Goal: Information Seeking & Learning: Check status

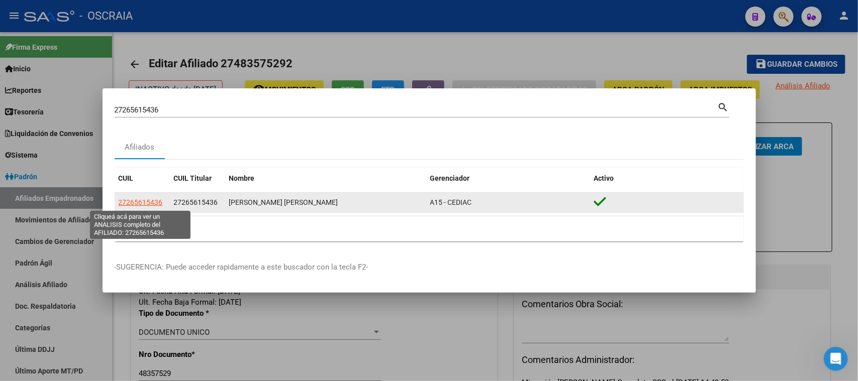
click at [149, 202] on span "27265615436" at bounding box center [141, 202] width 44 height 8
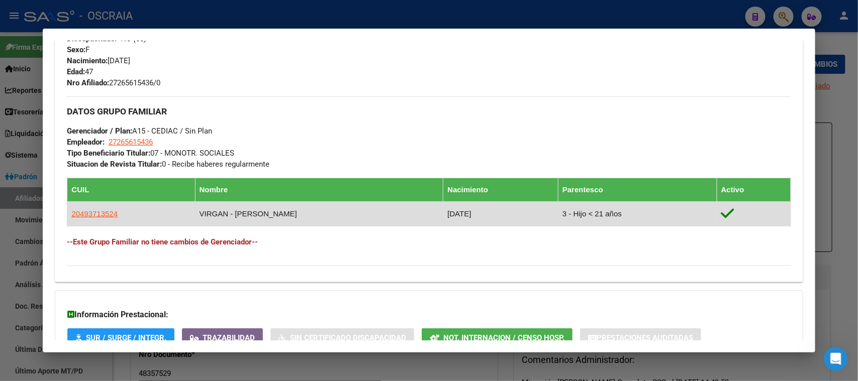
scroll to position [439, 0]
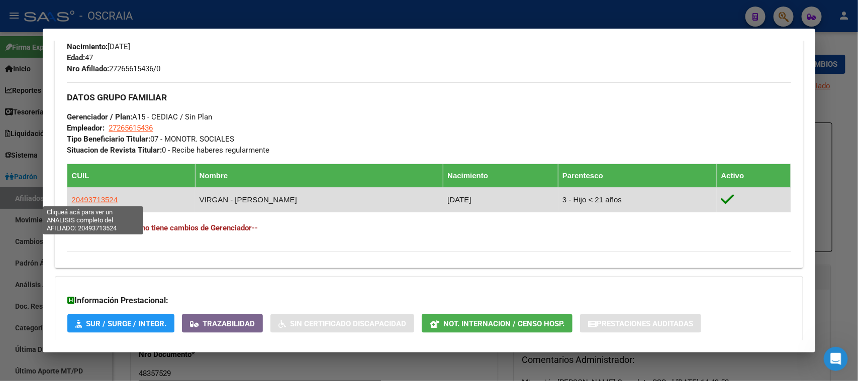
click at [85, 195] on span "20493713524" at bounding box center [94, 199] width 46 height 9
type textarea "20493713524"
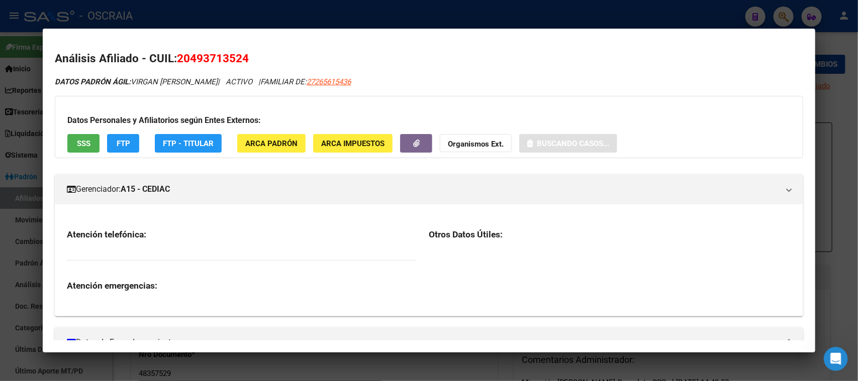
drag, startPoint x: 217, startPoint y: 44, endPoint x: 217, endPoint y: 51, distance: 7.0
click at [217, 49] on mat-dialog-content "Análisis Afiliado - CUIL: 20493713524 DATOS PADRÓN ÁGIL: VIRGAN JEREMIAS DANIEL…" at bounding box center [429, 191] width 772 height 300
click at [216, 54] on span "20493713524" at bounding box center [213, 58] width 72 height 13
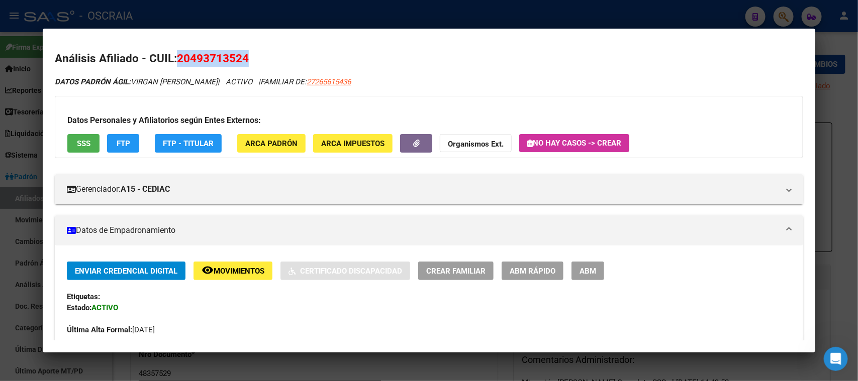
click at [216, 54] on span "20493713524" at bounding box center [213, 58] width 72 height 13
copy span "20493713524"
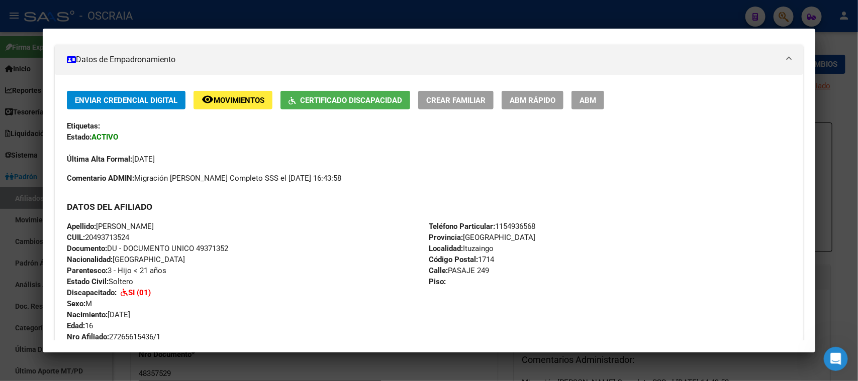
scroll to position [0, 0]
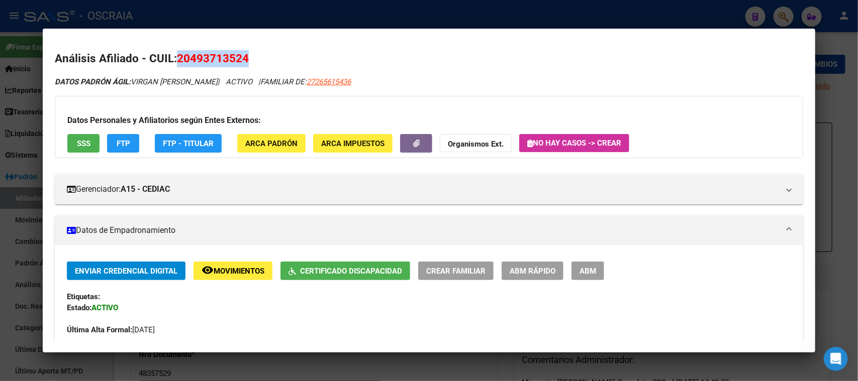
click at [590, 268] on span "ABM" at bounding box center [587, 271] width 17 height 9
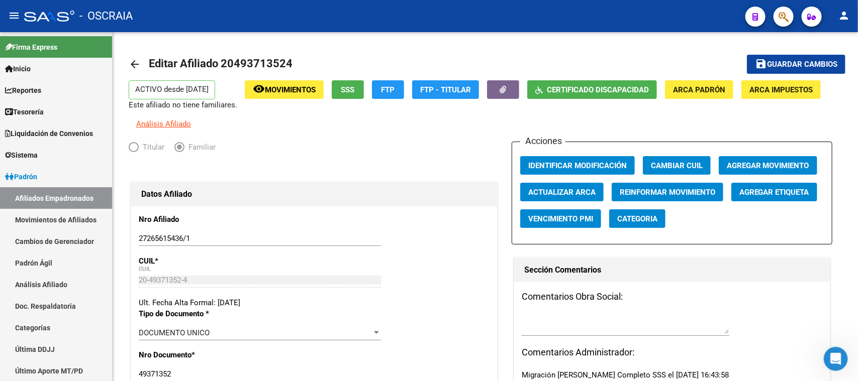
click at [774, 22] on div at bounding box center [779, 16] width 28 height 21
click at [784, 17] on icon "button" at bounding box center [783, 17] width 10 height 12
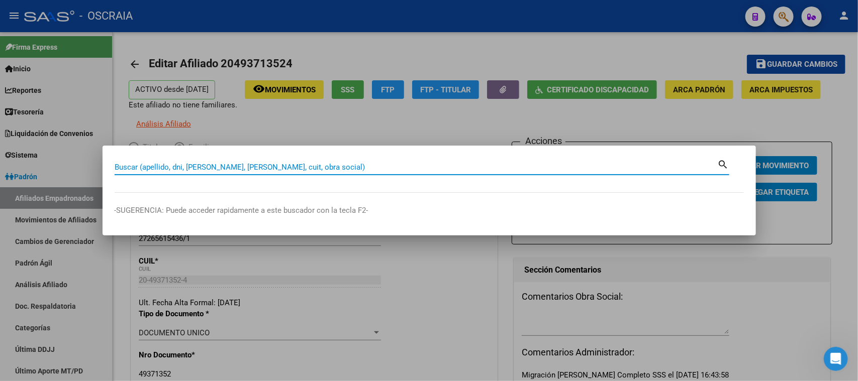
paste input "27265391066"
type input "2"
paste input "27265391066"
type input "27265391066"
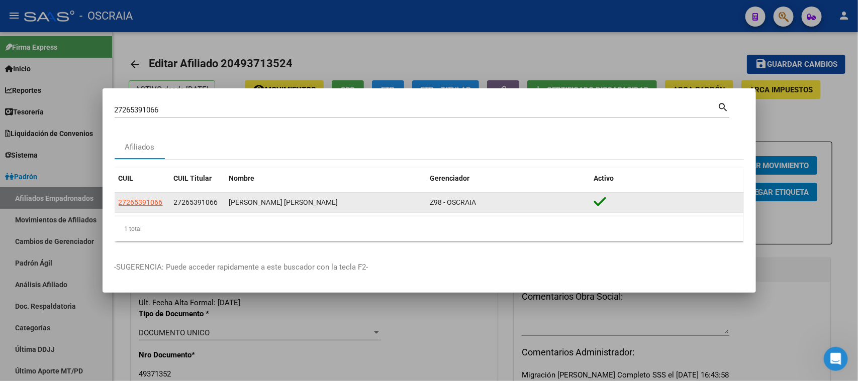
drag, startPoint x: 181, startPoint y: 197, endPoint x: 171, endPoint y: 201, distance: 10.8
click at [172, 201] on datatable-body-cell "27265391066" at bounding box center [197, 203] width 55 height 20
click at [146, 201] on span "27265391066" at bounding box center [141, 202] width 44 height 8
type textarea "27265391066"
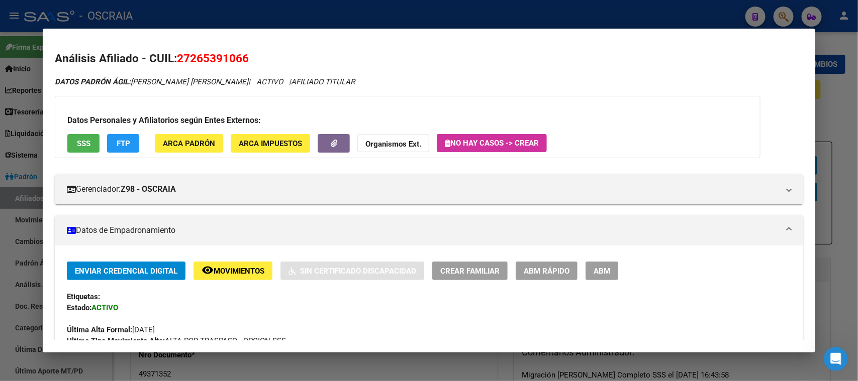
click at [356, 18] on div at bounding box center [429, 190] width 858 height 381
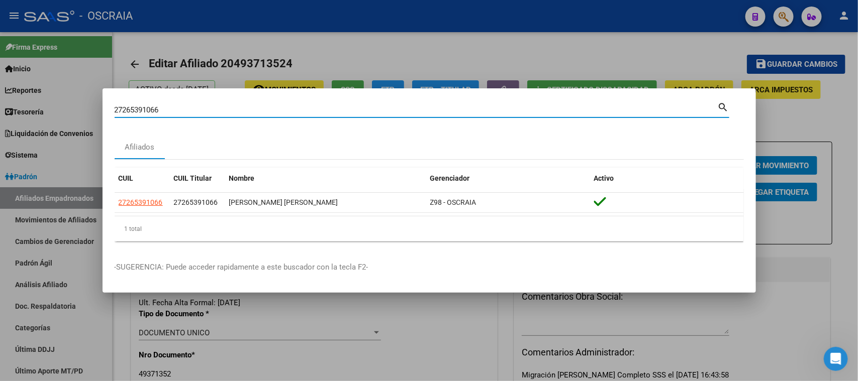
drag, startPoint x: 220, startPoint y: 109, endPoint x: 0, endPoint y: 109, distance: 220.0
click at [0, 109] on div "27265391066 Buscar (apellido, dni, cuil, nro traspaso, cuit, obra social) searc…" at bounding box center [429, 190] width 858 height 381
paste input "0-35499740-2"
type input "20354997402"
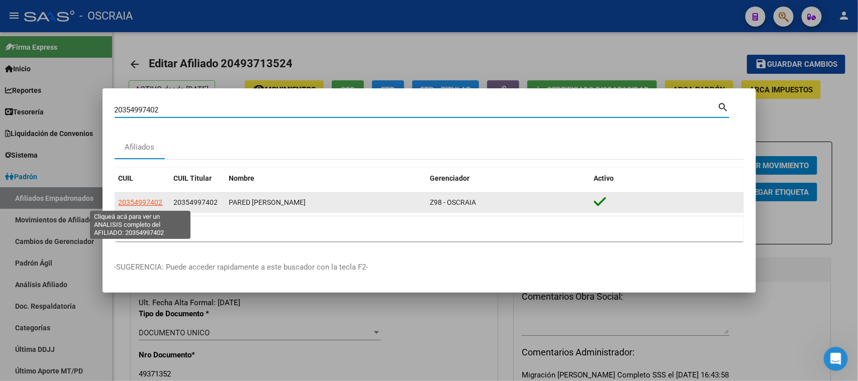
click at [133, 201] on span "20354997402" at bounding box center [141, 202] width 44 height 8
type textarea "20354997402"
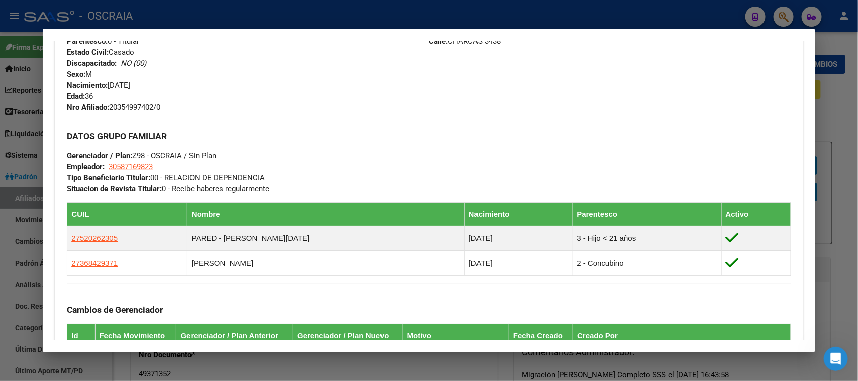
scroll to position [563, 0]
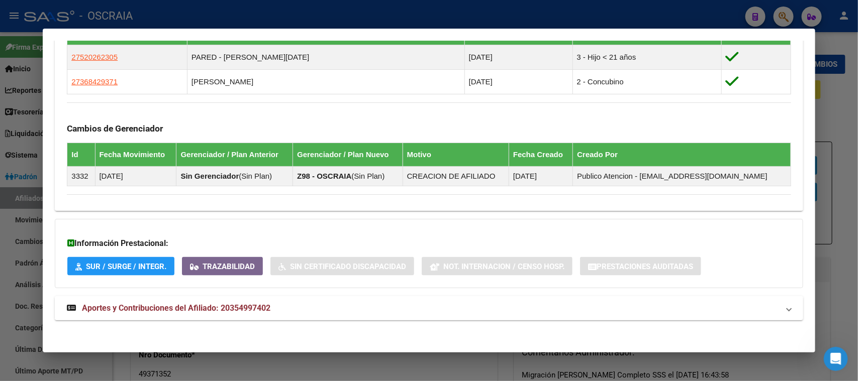
click at [238, 307] on span "Aportes y Contribuciones del Afiliado: 20354997402" at bounding box center [176, 308] width 188 height 10
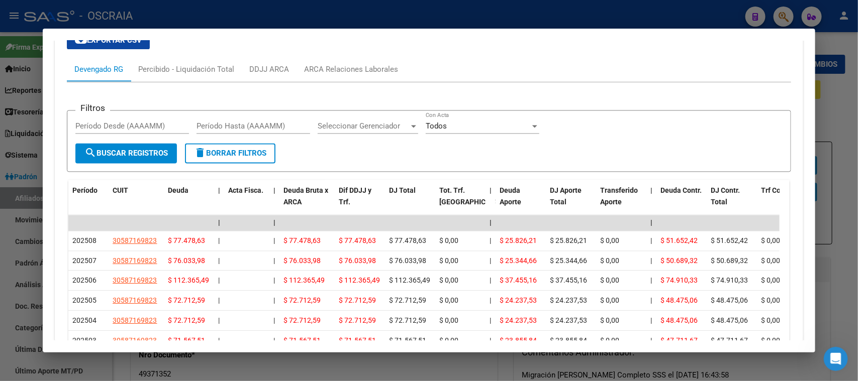
scroll to position [935, 0]
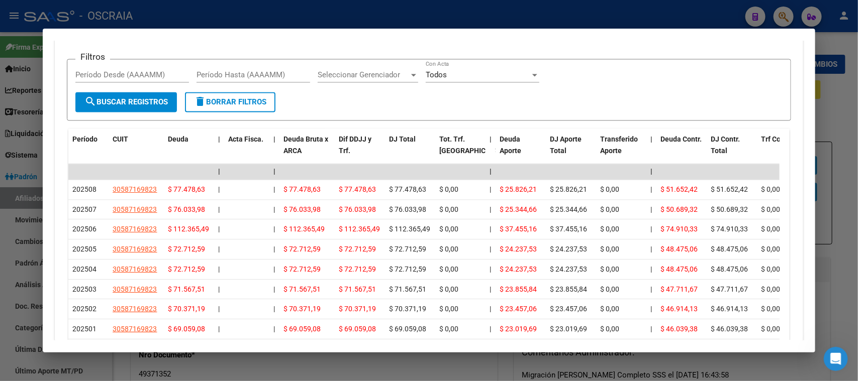
click at [240, 9] on div at bounding box center [429, 190] width 858 height 381
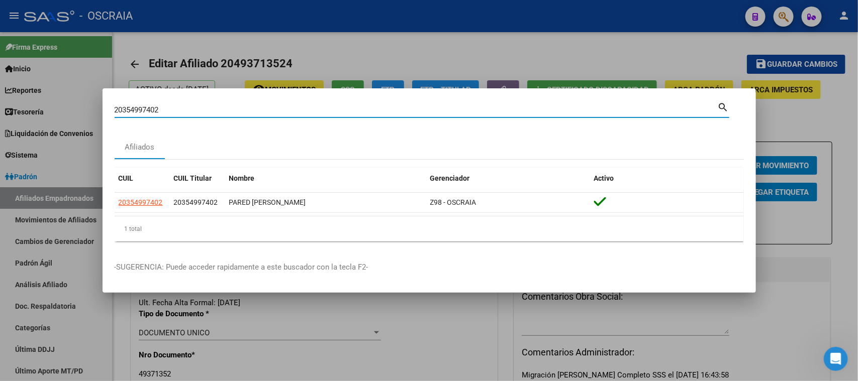
drag, startPoint x: 219, startPoint y: 107, endPoint x: 0, endPoint y: 152, distance: 223.5
click at [0, 152] on div "20354997402 Buscar (apellido, dni, cuil, nro traspaso, cuit, obra social) searc…" at bounding box center [429, 190] width 858 height 381
type input "virgan"
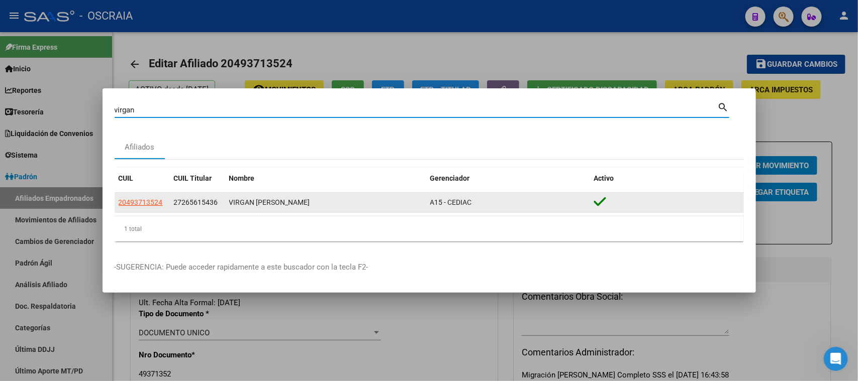
click at [182, 205] on span "27265615436" at bounding box center [196, 202] width 44 height 8
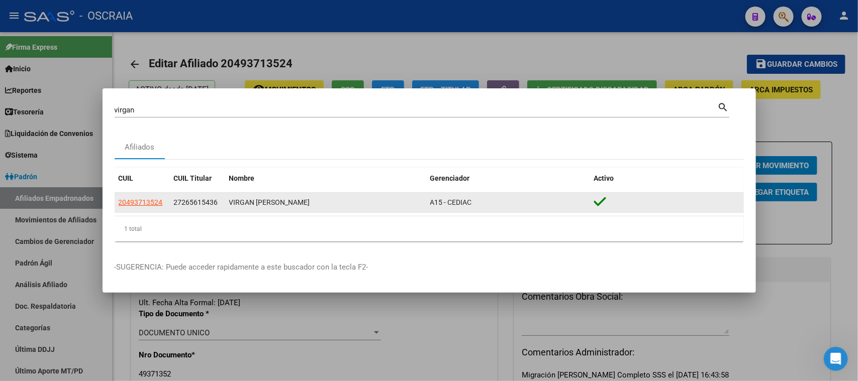
click at [182, 205] on span "27265615436" at bounding box center [196, 202] width 44 height 8
click at [128, 202] on span "20493713524" at bounding box center [141, 202] width 44 height 8
type textarea "20493713524"
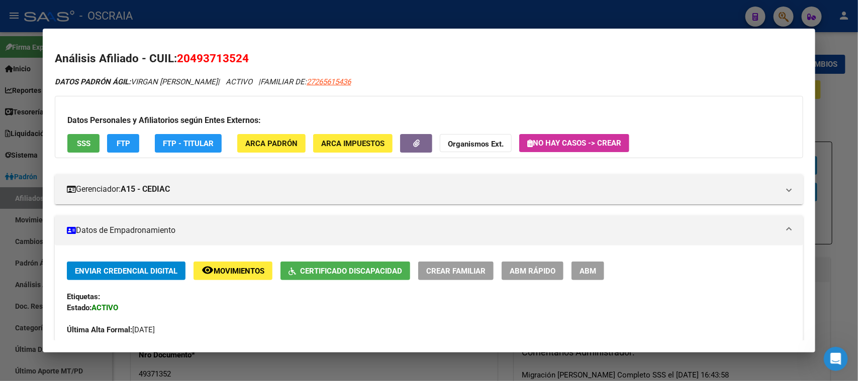
click at [191, 56] on span "20493713524" at bounding box center [213, 58] width 72 height 13
copy span "20493713524"
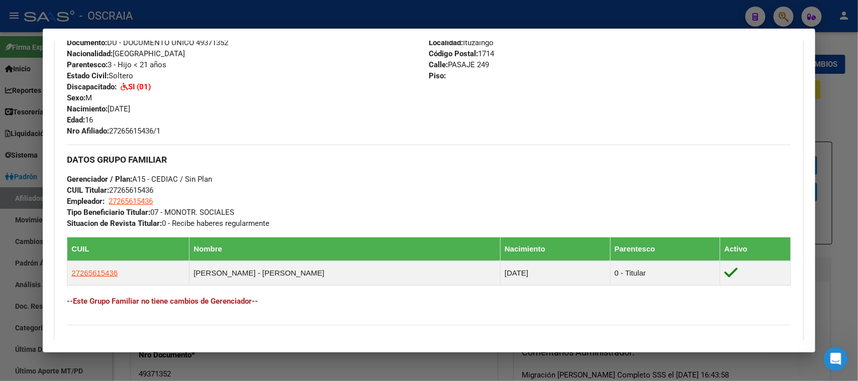
scroll to position [535, 0]
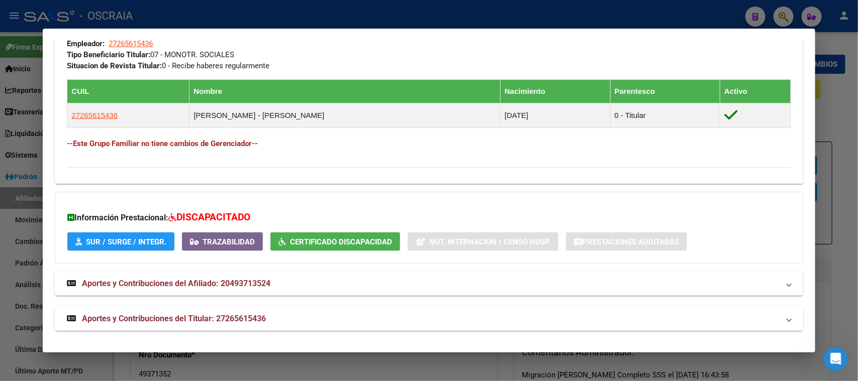
click at [214, 315] on span "Aportes y Contribuciones del Titular: 27265615436" at bounding box center [174, 319] width 184 height 10
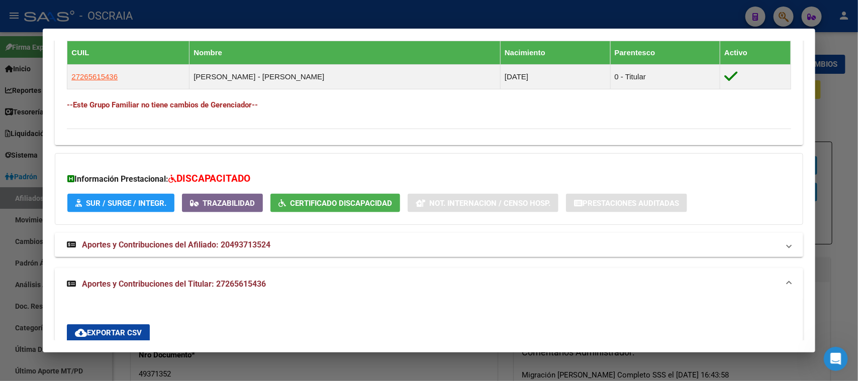
scroll to position [530, 0]
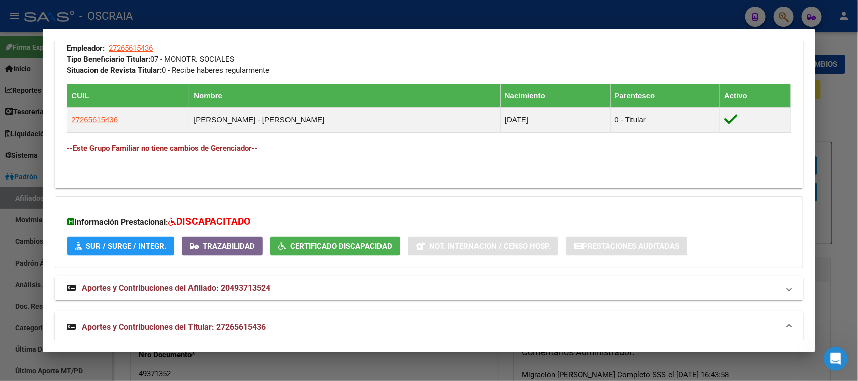
click at [219, 283] on span "Aportes y Contribuciones del Afiliado: 20493713524" at bounding box center [176, 288] width 188 height 10
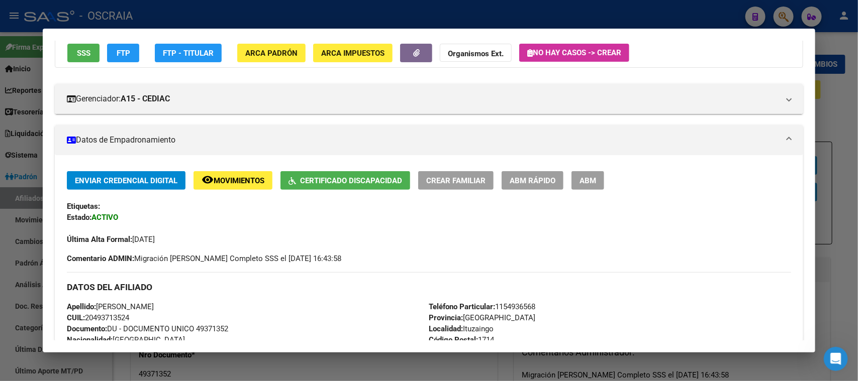
scroll to position [0, 0]
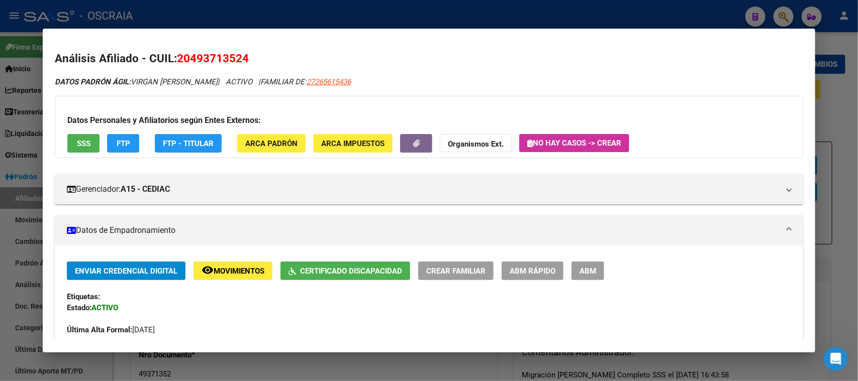
click at [186, 8] on div at bounding box center [429, 190] width 858 height 381
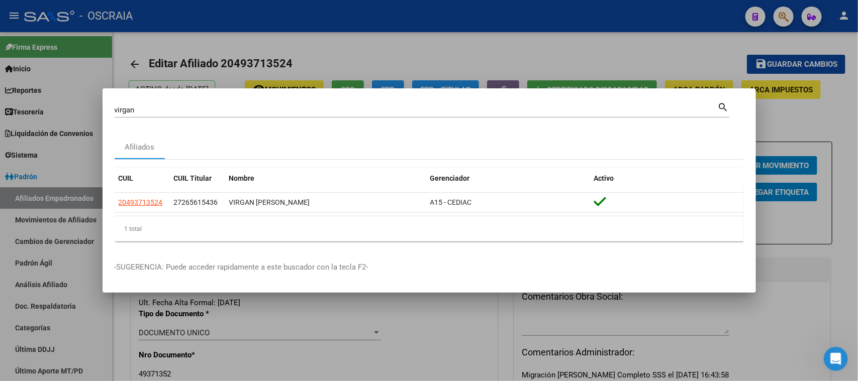
click at [280, 24] on div at bounding box center [429, 190] width 858 height 381
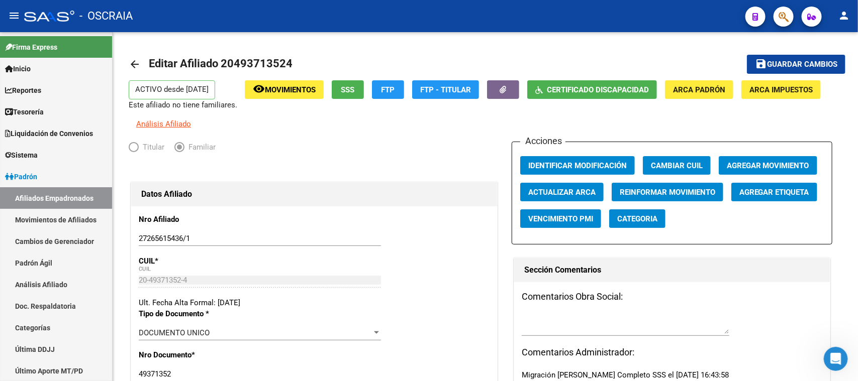
click at [778, 11] on button "button" at bounding box center [783, 17] width 20 height 20
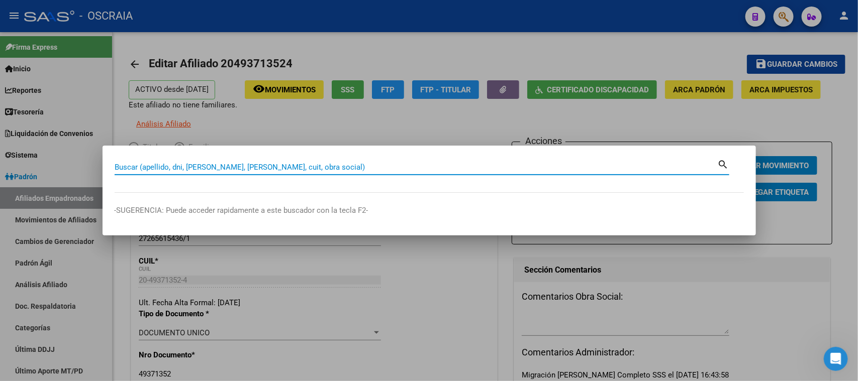
paste input "20327714474"
type input "20327714474"
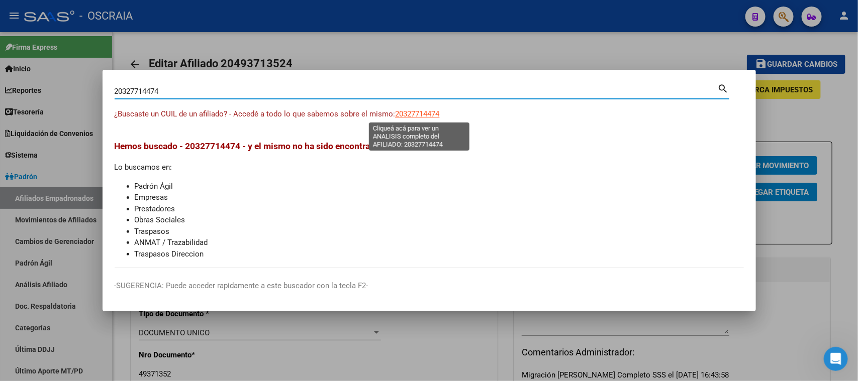
click at [423, 113] on span "20327714474" at bounding box center [417, 114] width 44 height 9
type textarea "20327714474"
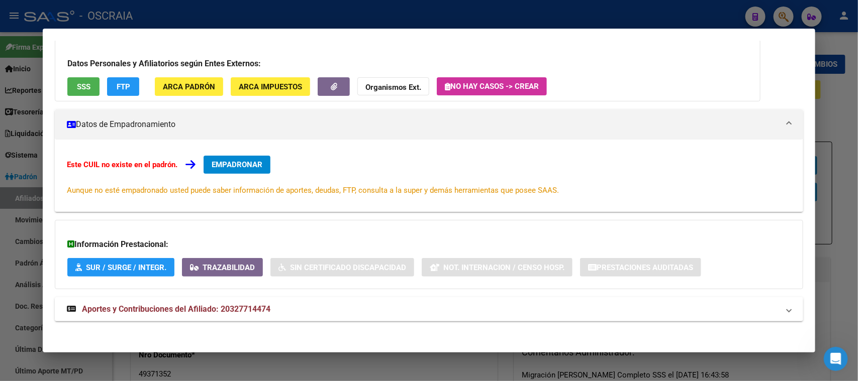
scroll to position [73, 0]
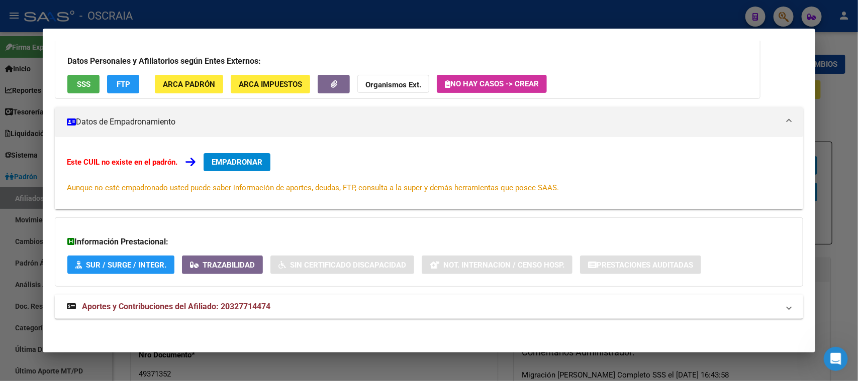
click at [209, 322] on div "DATOS ARCA: CONTRERAS HERNAN EZEQUIEL (25/02/1987) ESTE CUIL NO EXISTE EN EL PA…" at bounding box center [429, 167] width 748 height 327
click at [209, 311] on strong "Aportes y Contribuciones del Afiliado: 20327714474" at bounding box center [168, 307] width 203 height 12
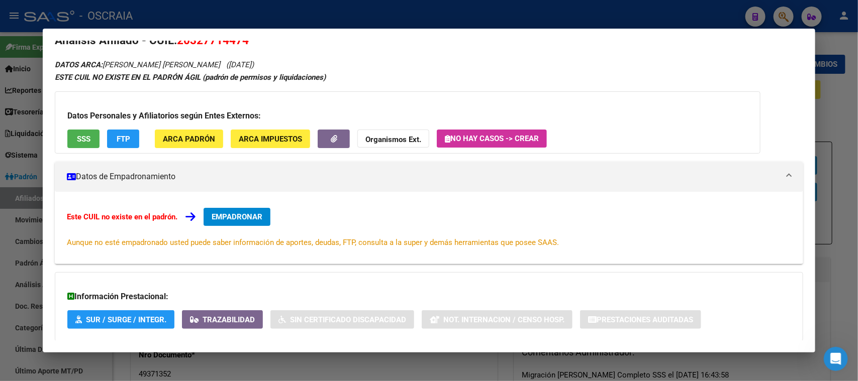
scroll to position [0, 0]
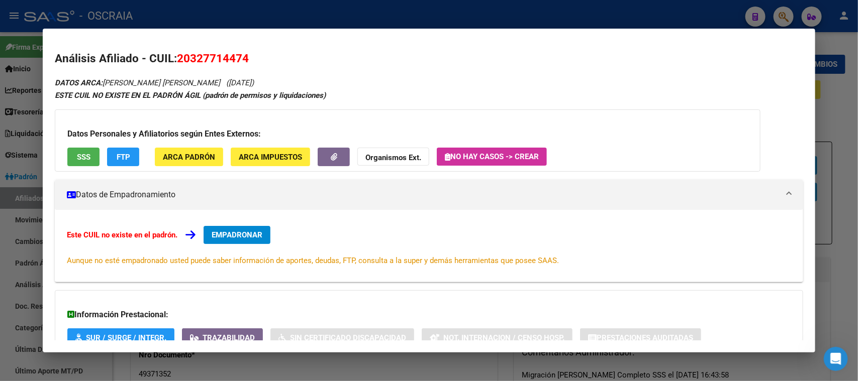
drag, startPoint x: 105, startPoint y: 83, endPoint x: 247, endPoint y: 56, distance: 143.7
copy icon "CONTRERAS HERNAN EZEQUIEL (25/02/1987)"
click at [212, 59] on span "20327714474" at bounding box center [213, 58] width 72 height 13
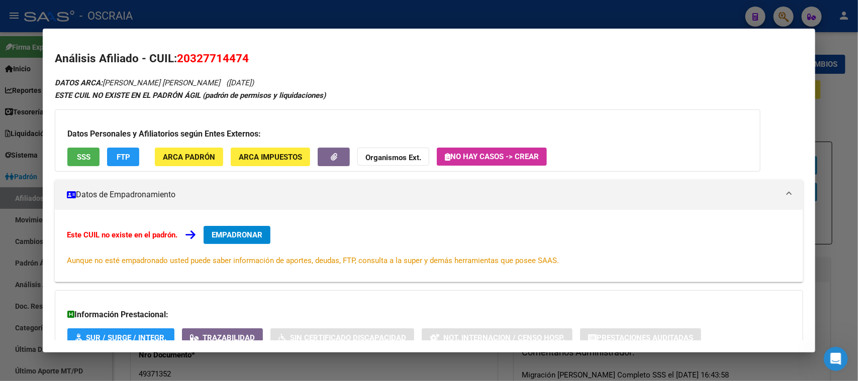
copy span "20327714474"
drag, startPoint x: 224, startPoint y: 52, endPoint x: 87, endPoint y: 152, distance: 169.0
click at [87, 152] on span "SSS" at bounding box center [84, 156] width 14 height 9
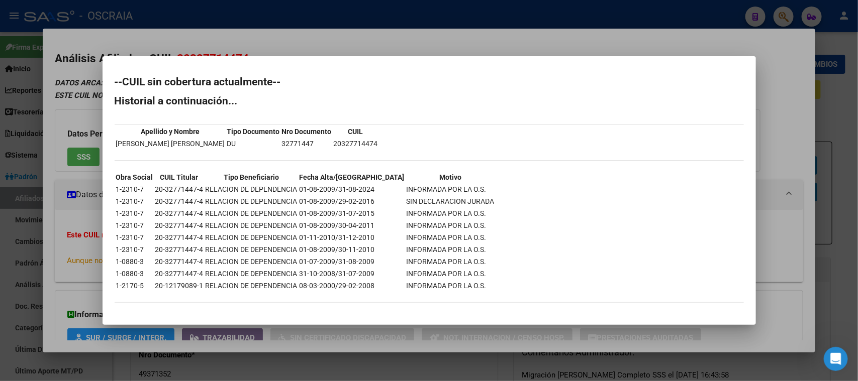
click at [286, 35] on div at bounding box center [429, 190] width 858 height 381
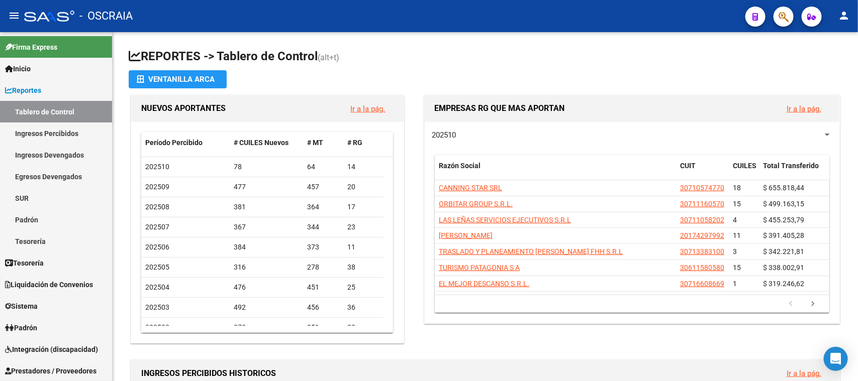
click at [781, 8] on span "button" at bounding box center [783, 17] width 10 height 21
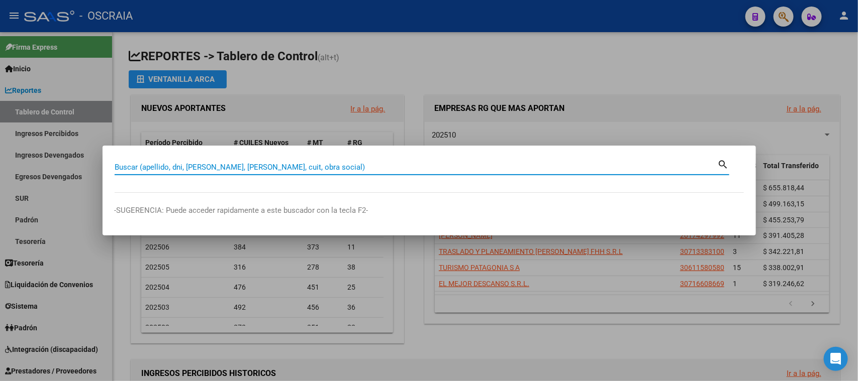
paste input "20-16096074-5"
type input "20160960745"
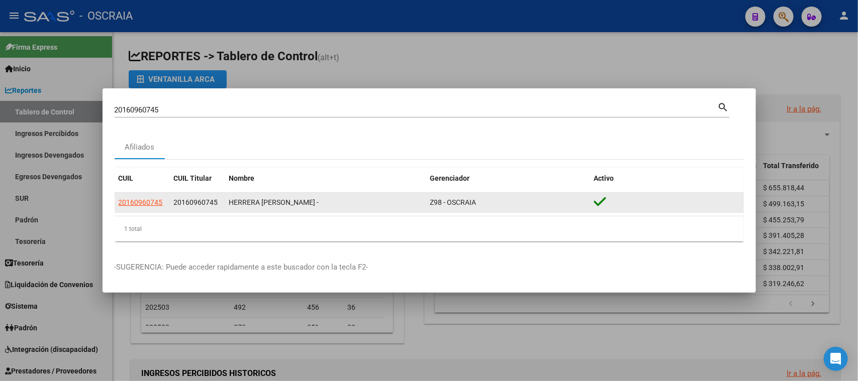
click at [144, 197] on app-link-go-to "20160960745" at bounding box center [141, 203] width 44 height 12
click at [148, 203] on span "20160960745" at bounding box center [141, 202] width 44 height 8
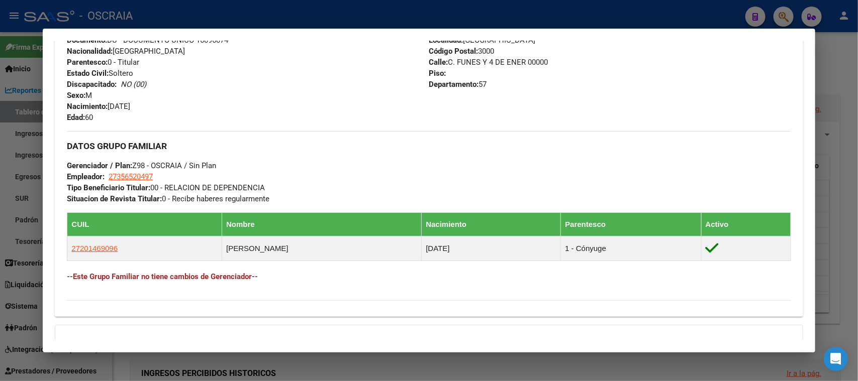
scroll to position [497, 0]
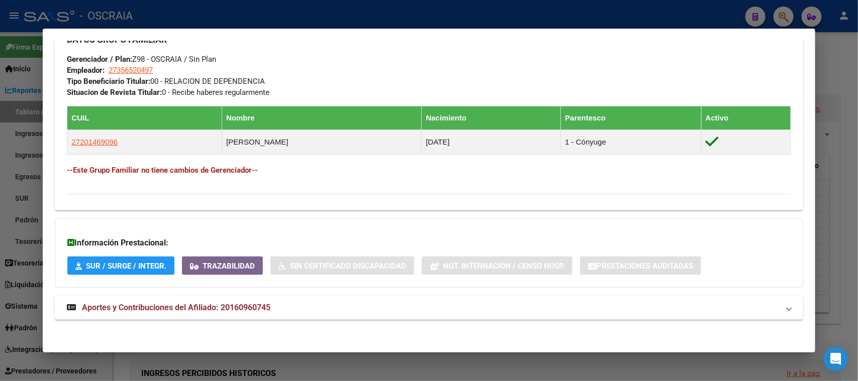
click at [210, 297] on mat-expansion-panel-header "Aportes y Contribuciones del Afiliado: 20160960745" at bounding box center [429, 308] width 748 height 24
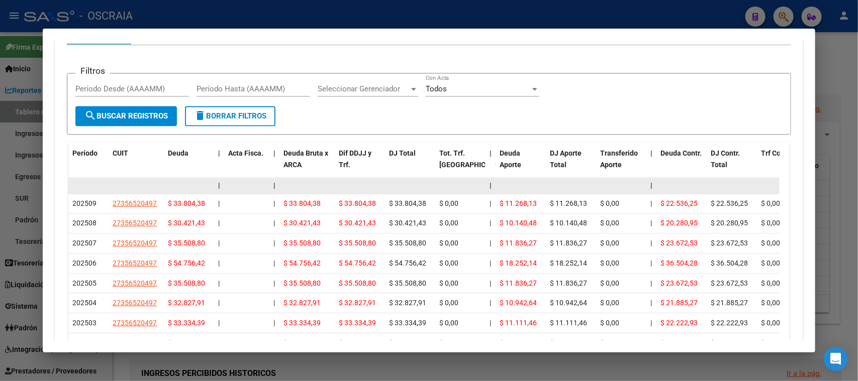
scroll to position [874, 0]
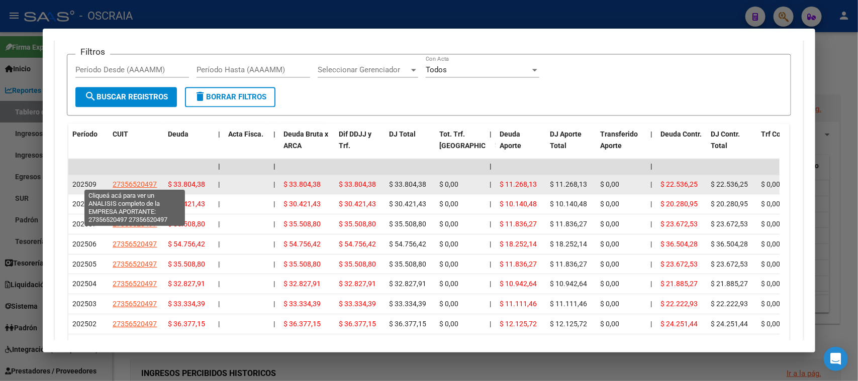
click at [134, 181] on span "27356520497" at bounding box center [135, 185] width 44 height 8
type textarea "27356520497"
click at [123, 181] on span "27356520497" at bounding box center [135, 185] width 44 height 8
click at [124, 181] on span "27356520497" at bounding box center [135, 185] width 44 height 8
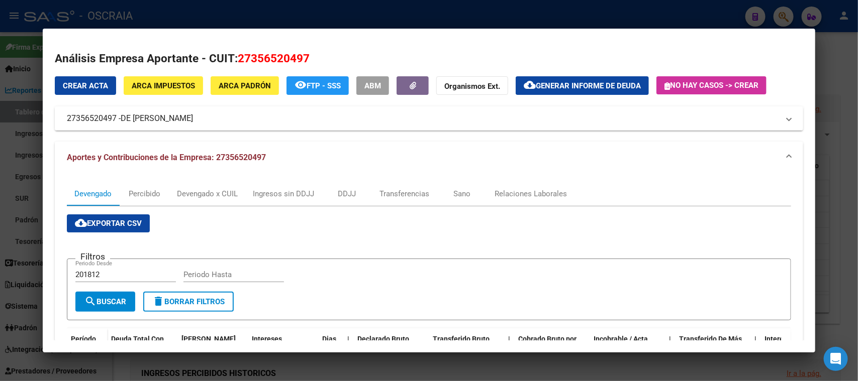
drag, startPoint x: 122, startPoint y: 116, endPoint x: 228, endPoint y: 116, distance: 105.5
click at [228, 116] on mat-panel-title "27356520497 - DE [PERSON_NAME] NATALIA" at bounding box center [422, 119] width 711 height 12
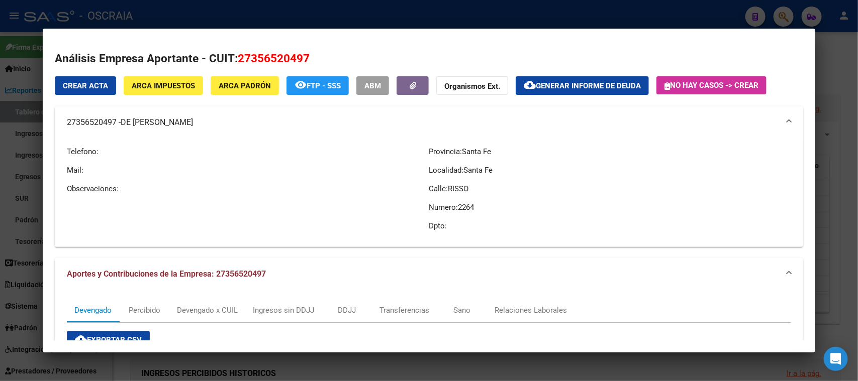
click at [123, 120] on span "DE [PERSON_NAME]" at bounding box center [157, 123] width 72 height 12
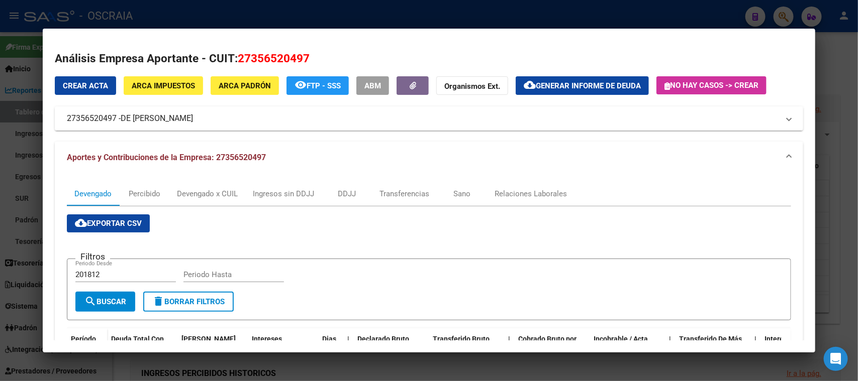
drag, startPoint x: 161, startPoint y: 118, endPoint x: 224, endPoint y: 117, distance: 63.3
click at [193, 117] on span "DE [PERSON_NAME]" at bounding box center [157, 119] width 72 height 12
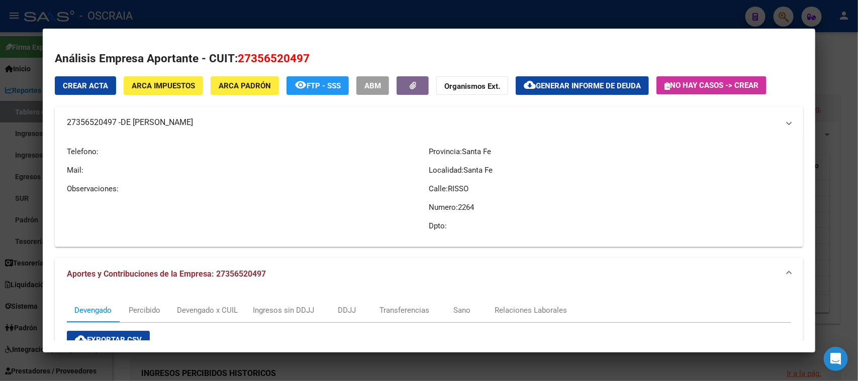
copy span "DE [PERSON_NAME]"
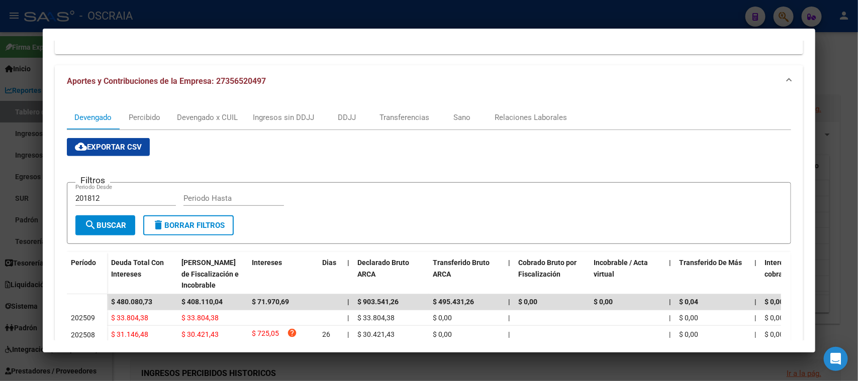
scroll to position [0, 0]
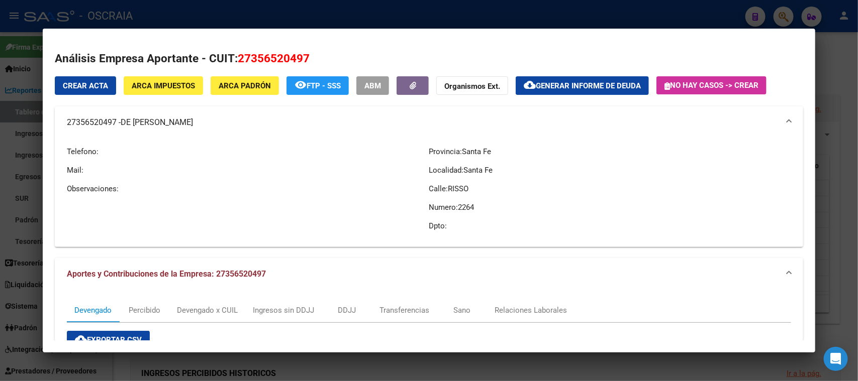
click at [565, 85] on span "Generar informe de deuda" at bounding box center [588, 85] width 105 height 9
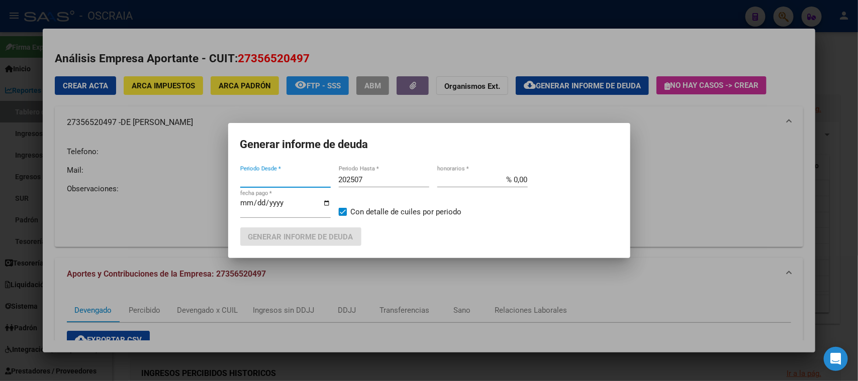
type input "201812"
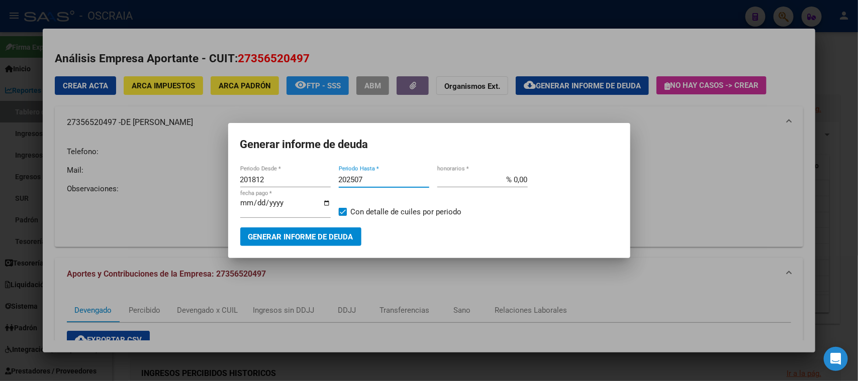
drag, startPoint x: 407, startPoint y: 179, endPoint x: 10, endPoint y: 164, distance: 397.7
click at [6, 168] on div "20160960745 Buscar (apellido, dni, cuil, nro traspaso, cuit, obra social) searc…" at bounding box center [429, 190] width 858 height 381
type input "202509"
click at [314, 242] on button "Generar informe de deuda" at bounding box center [300, 237] width 121 height 19
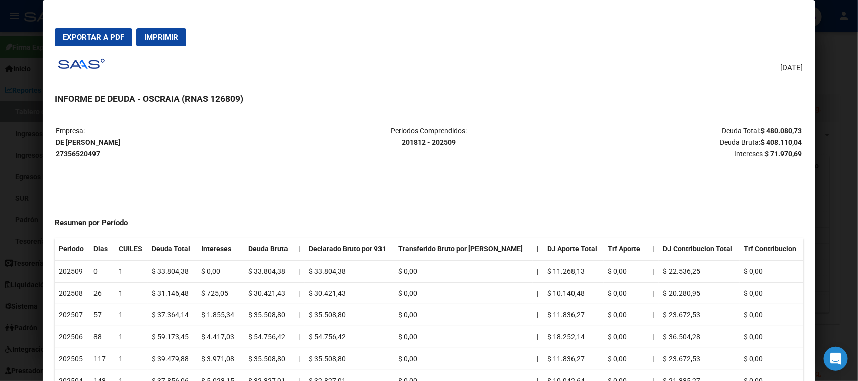
scroll to position [62, 0]
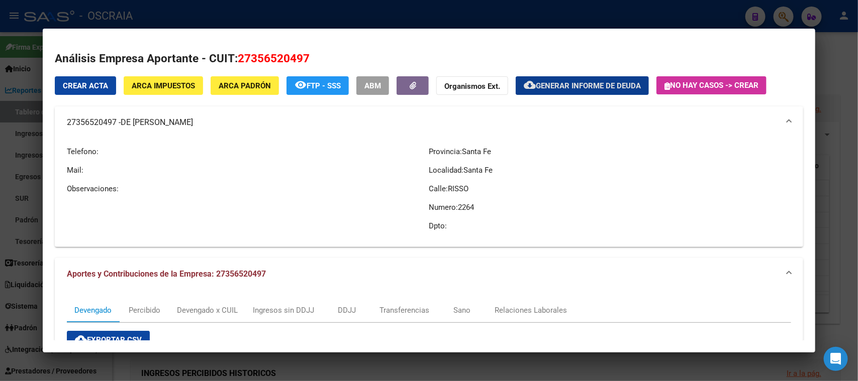
click at [298, 6] on div at bounding box center [429, 190] width 858 height 381
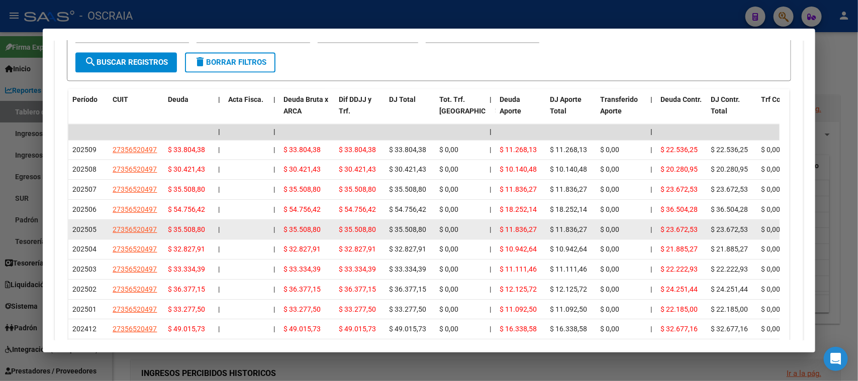
scroll to position [936, 0]
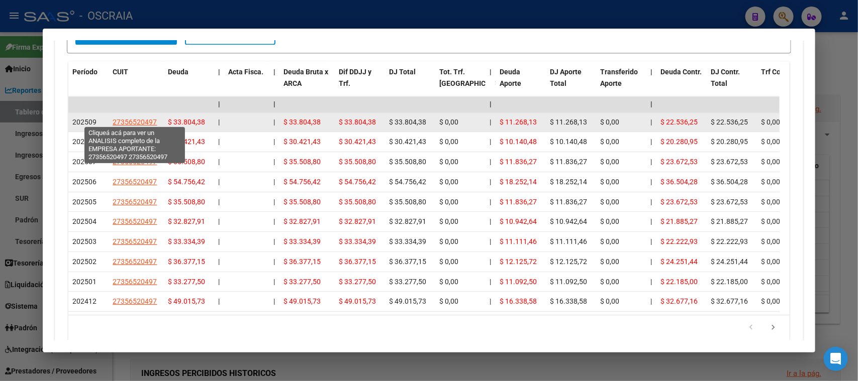
click at [120, 118] on span "27356520497" at bounding box center [135, 122] width 44 height 8
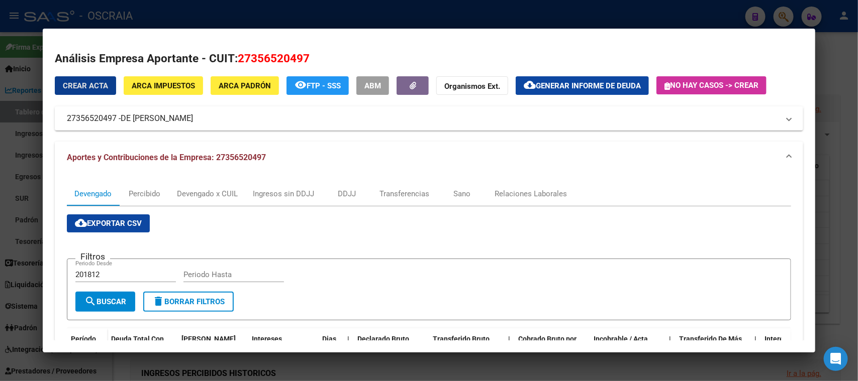
scroll to position [62, 0]
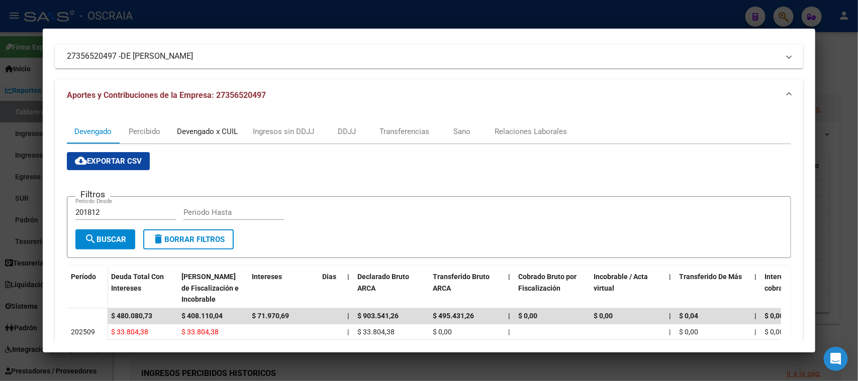
click at [197, 122] on div "Devengado x CUIL" at bounding box center [207, 132] width 76 height 24
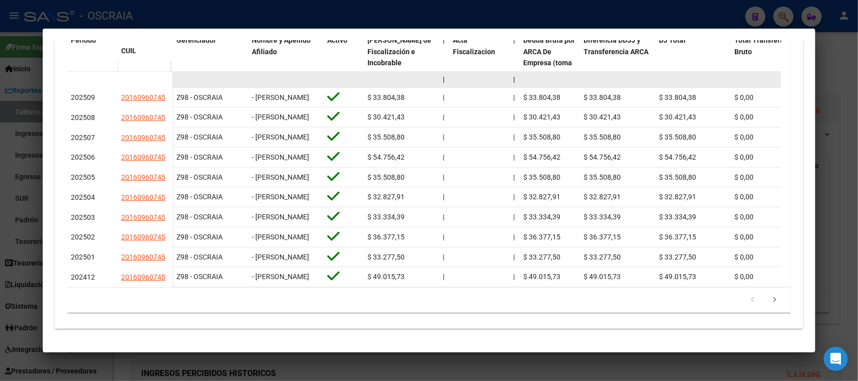
scroll to position [233, 0]
